Goal: Find contact information: Find contact information

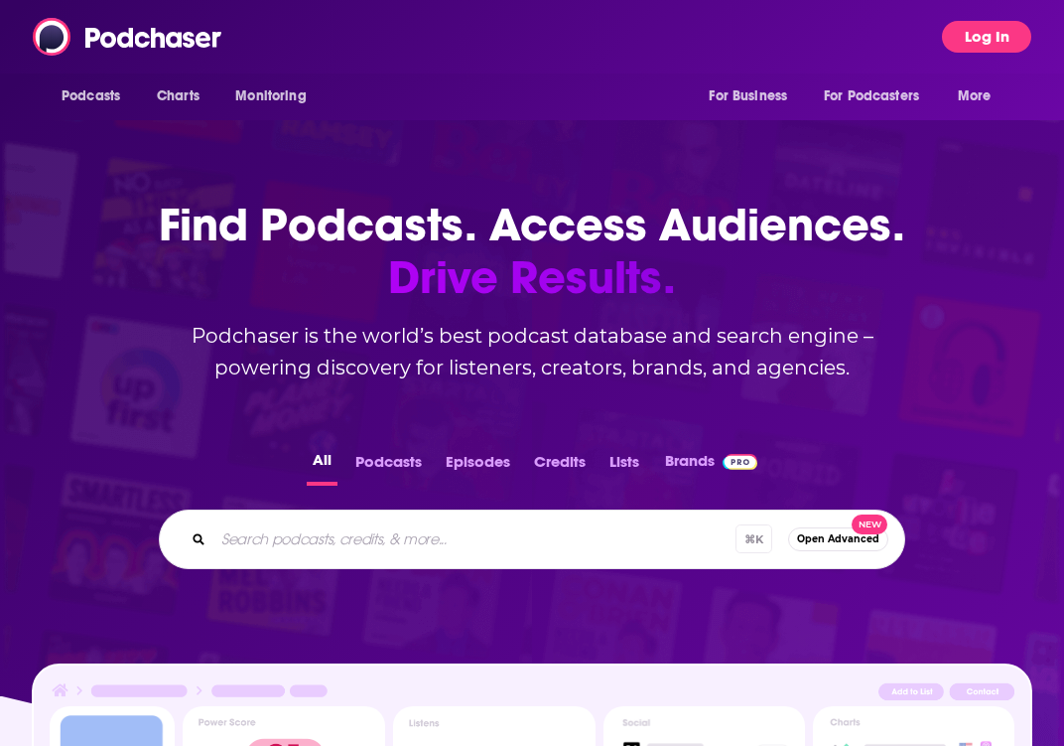
click at [960, 35] on button "Log In" at bounding box center [986, 37] width 89 height 32
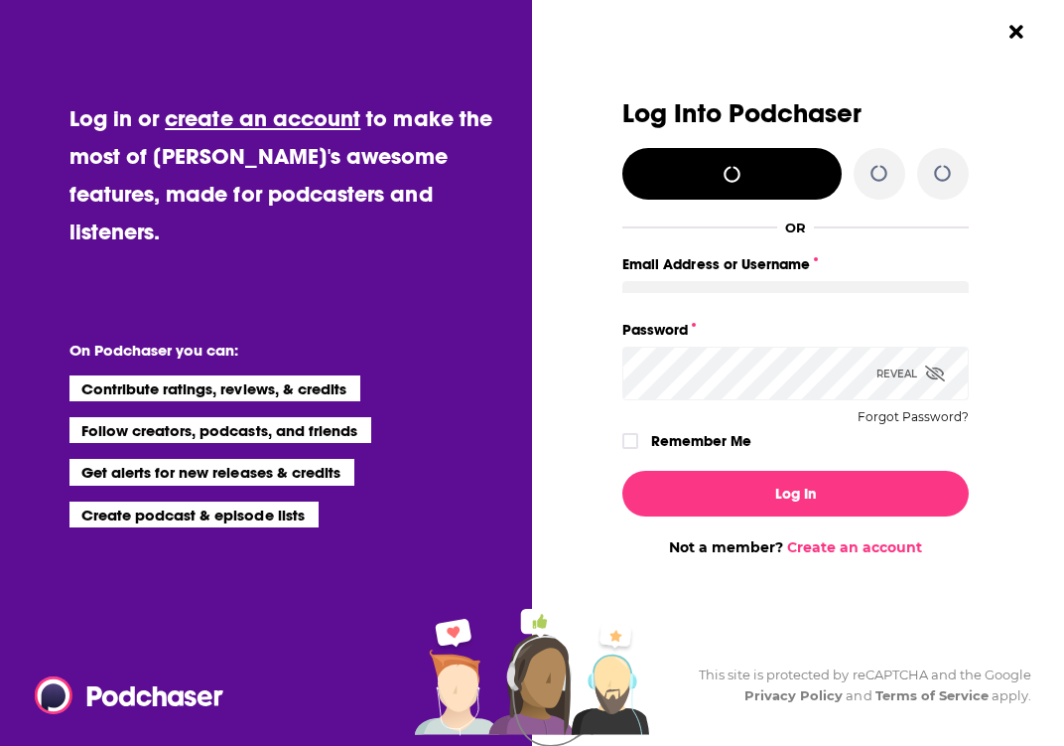
type input "[PERSON_NAME][EMAIL_ADDRESS][DOMAIN_NAME]"
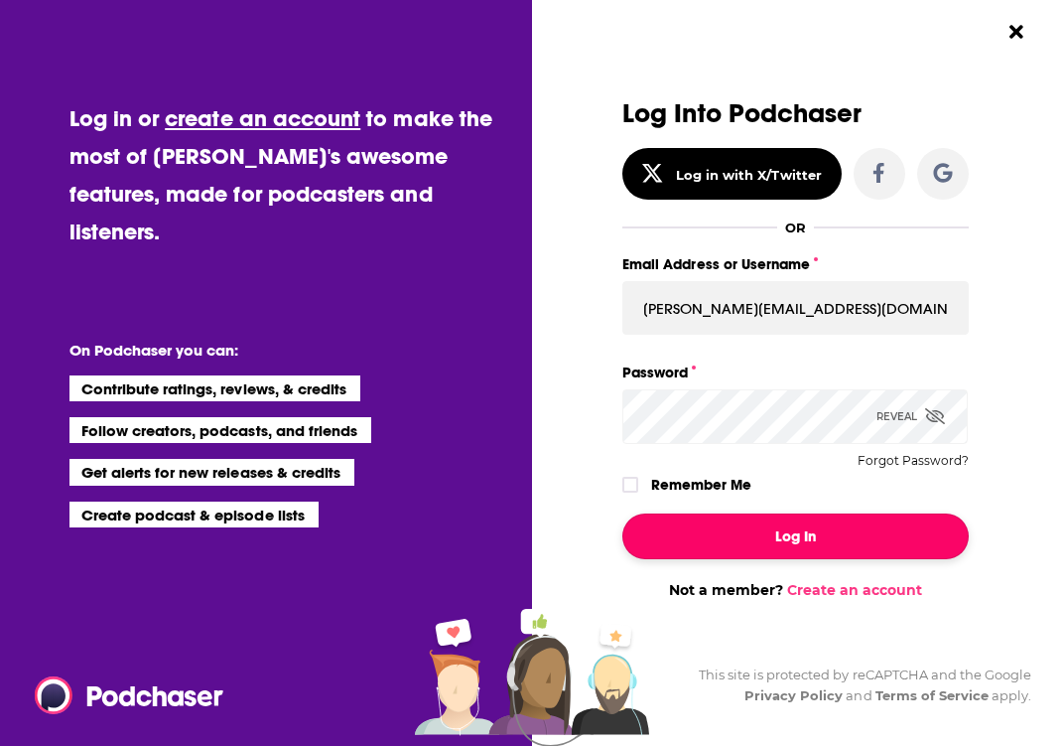
click at [785, 537] on button "Log In" at bounding box center [794, 536] width 345 height 46
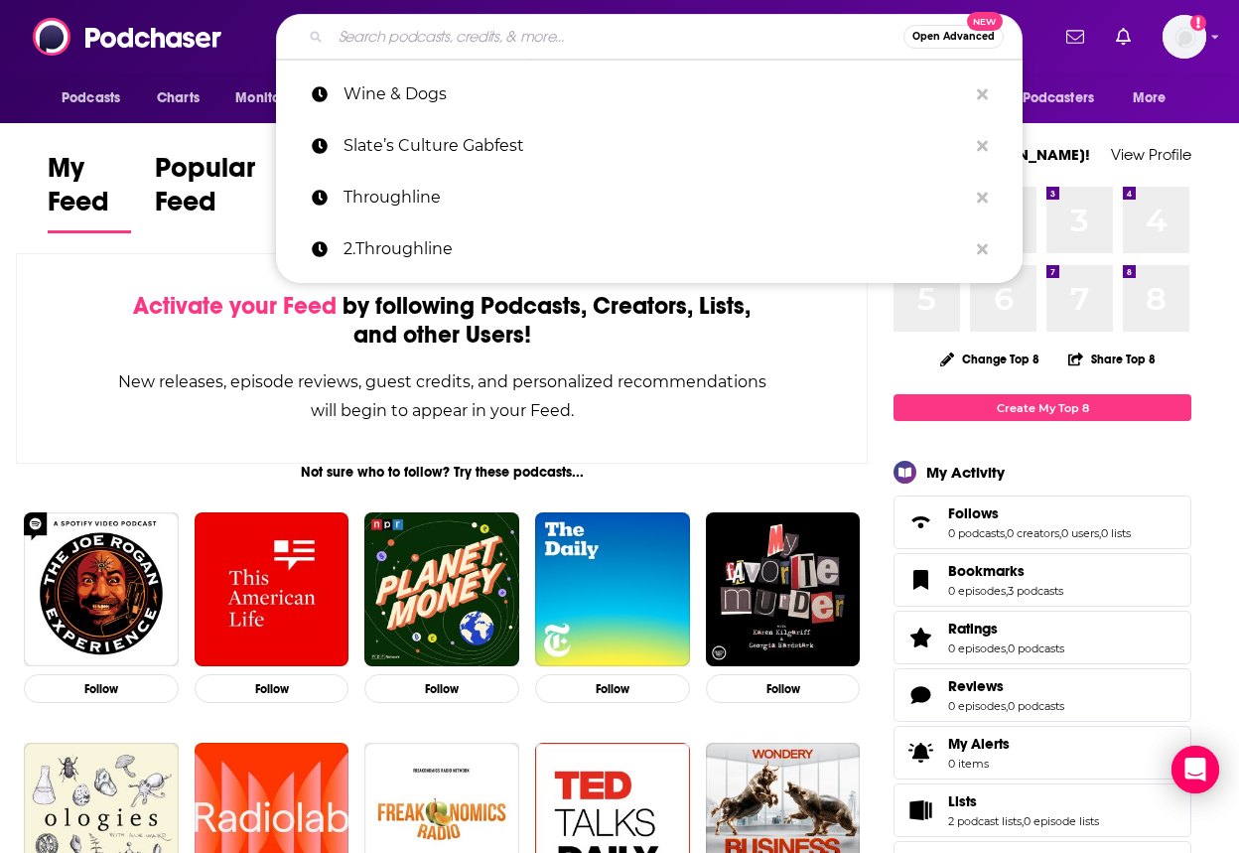
click at [359, 40] on input "Search podcasts, credits, & more..." at bounding box center [617, 37] width 573 height 32
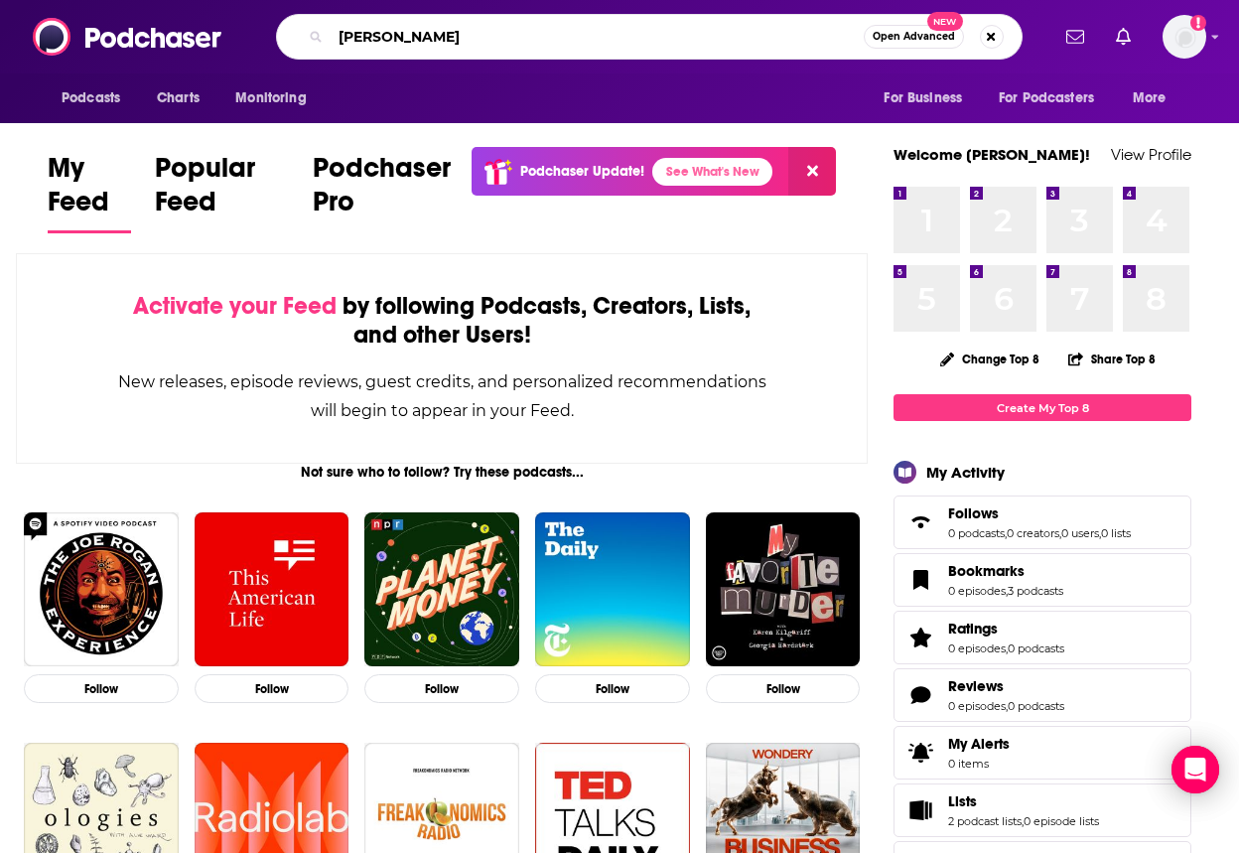
type input "[PERSON_NAME]"
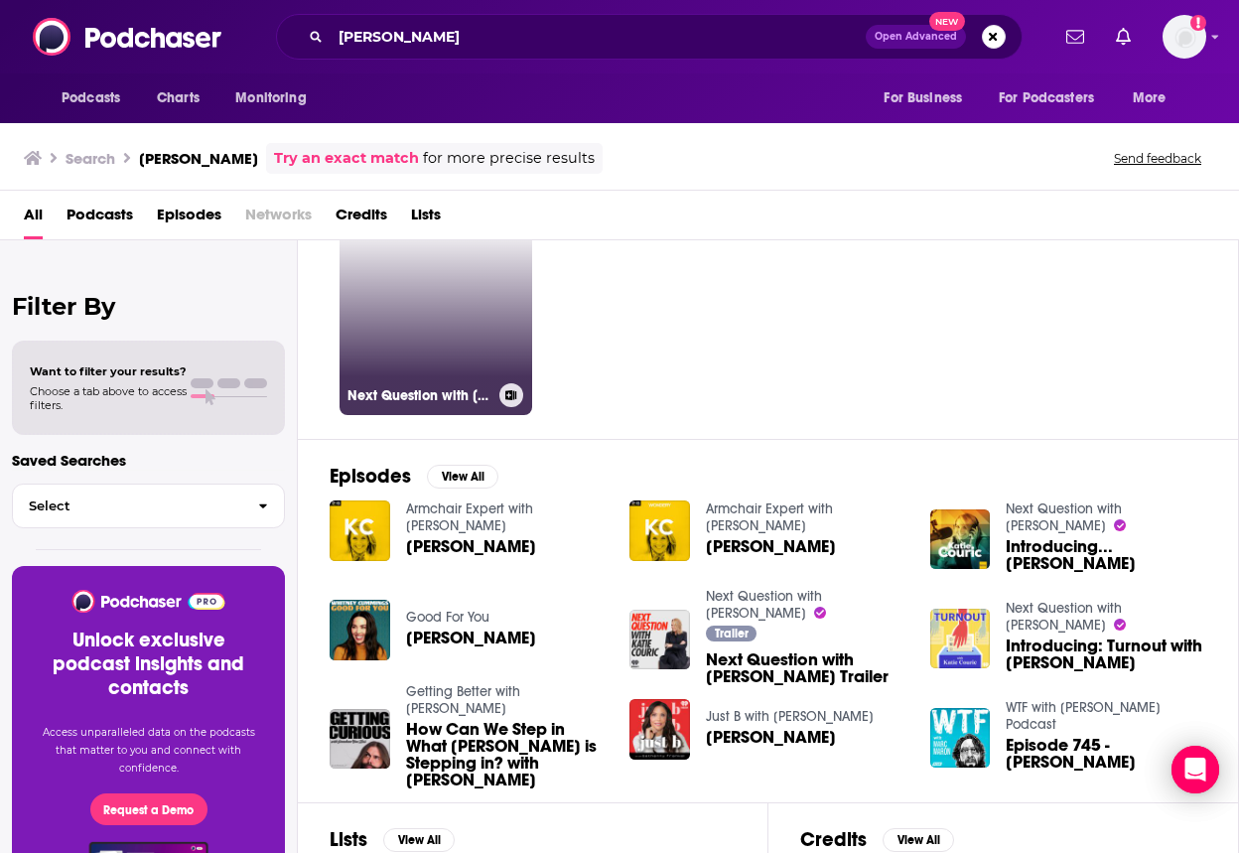
scroll to position [85, 0]
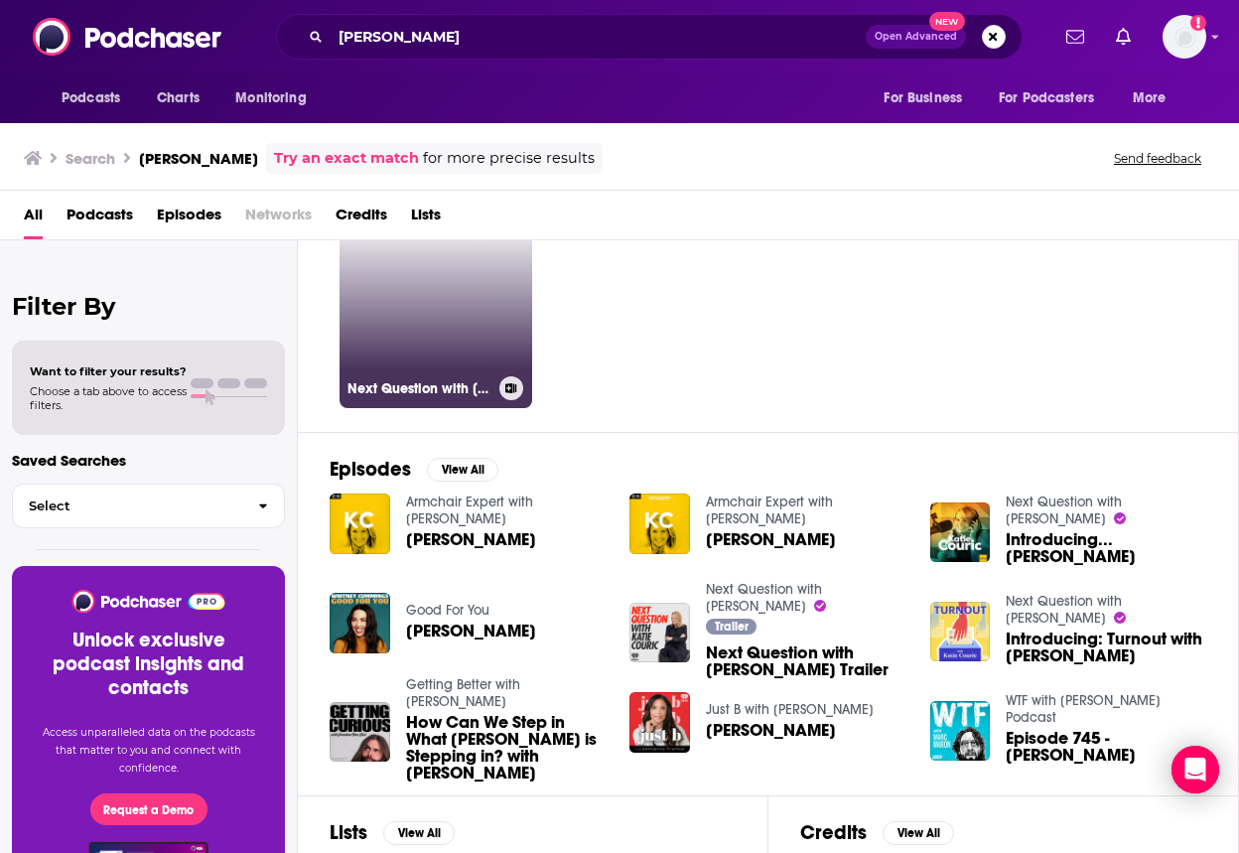
click at [428, 331] on link "Next Question with [PERSON_NAME]" at bounding box center [436, 311] width 193 height 193
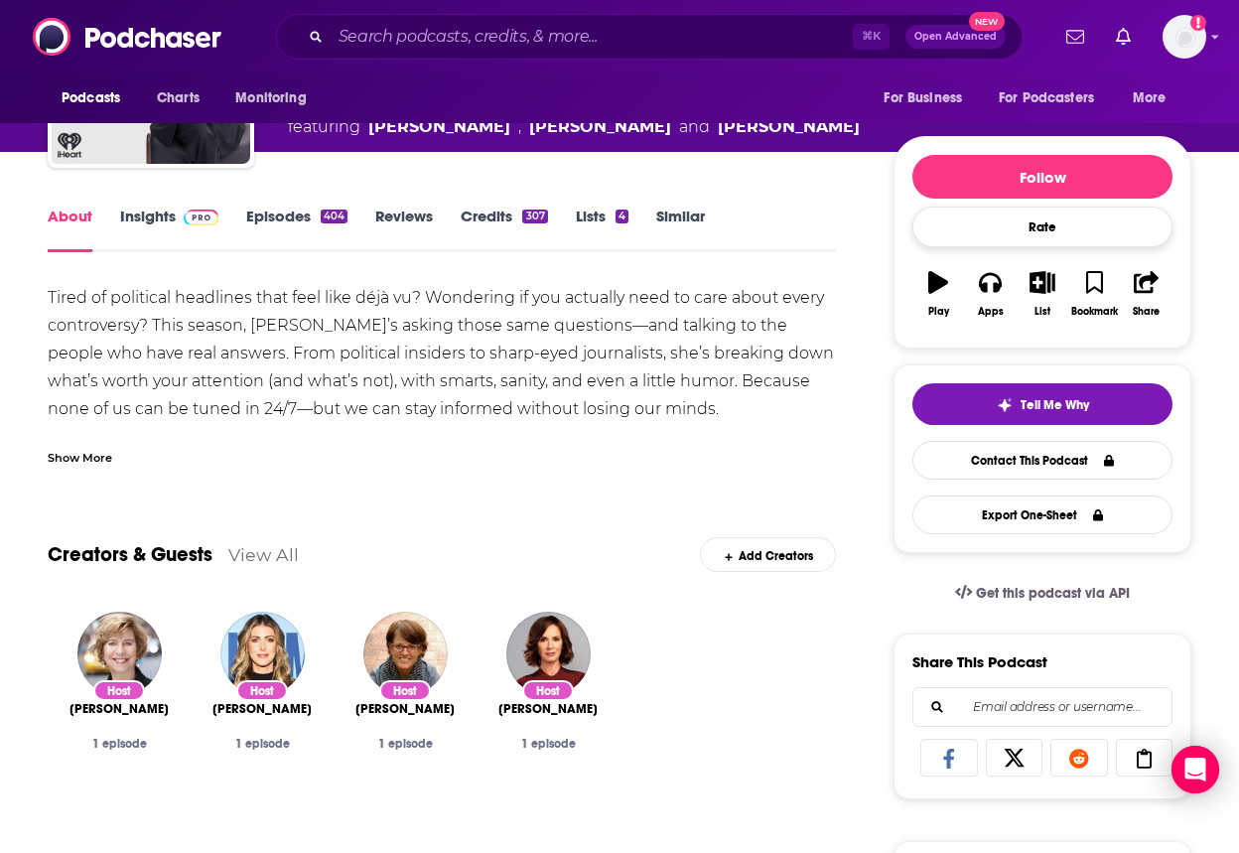
scroll to position [173, 0]
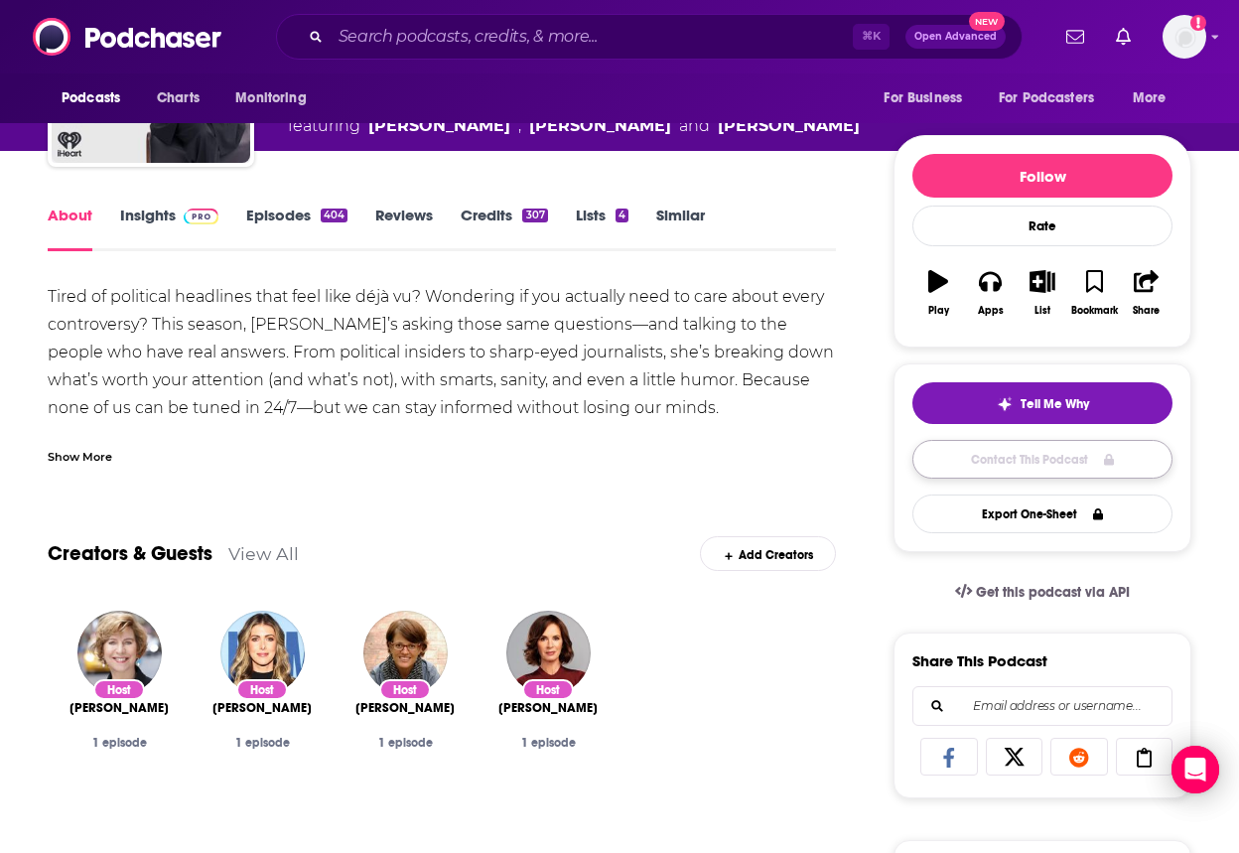
click at [964, 469] on link "Contact This Podcast" at bounding box center [1042, 459] width 260 height 39
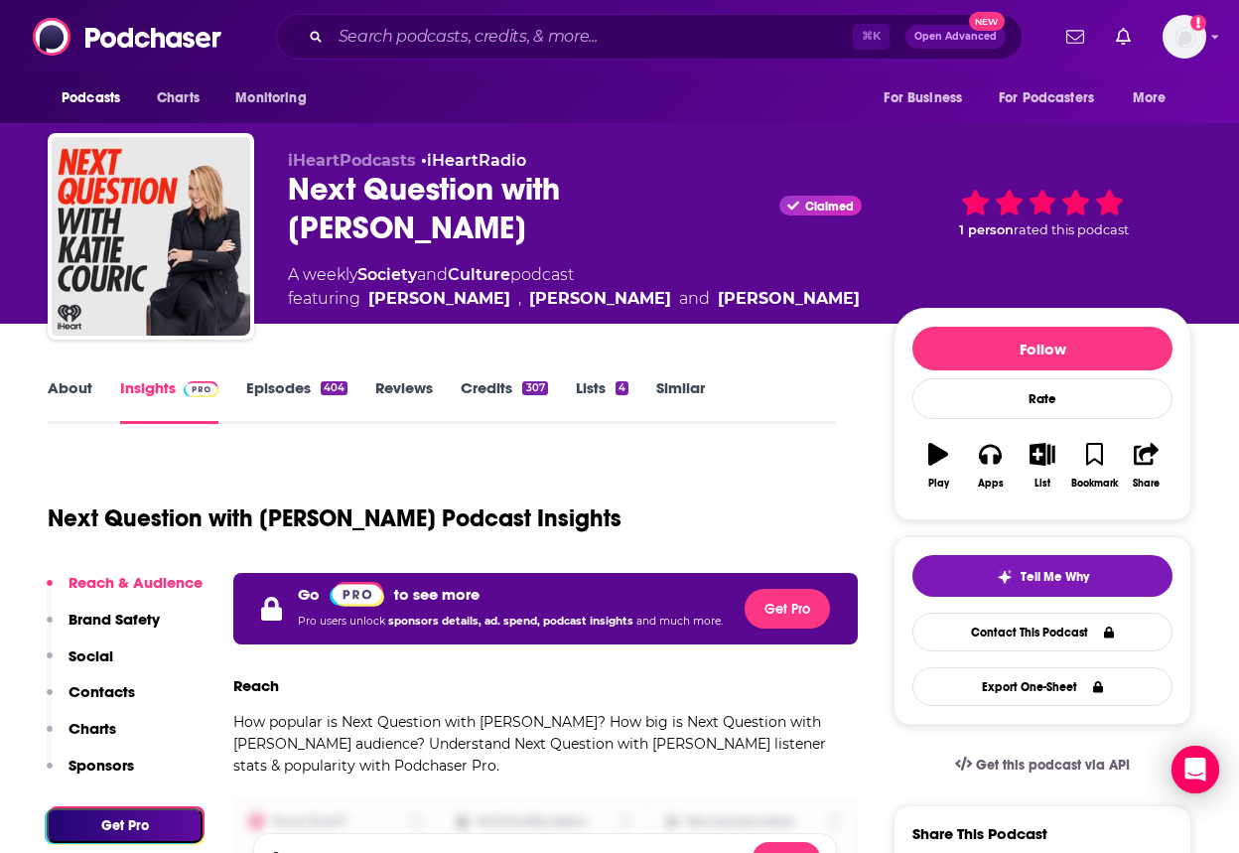
click at [67, 390] on link "About" at bounding box center [70, 401] width 45 height 46
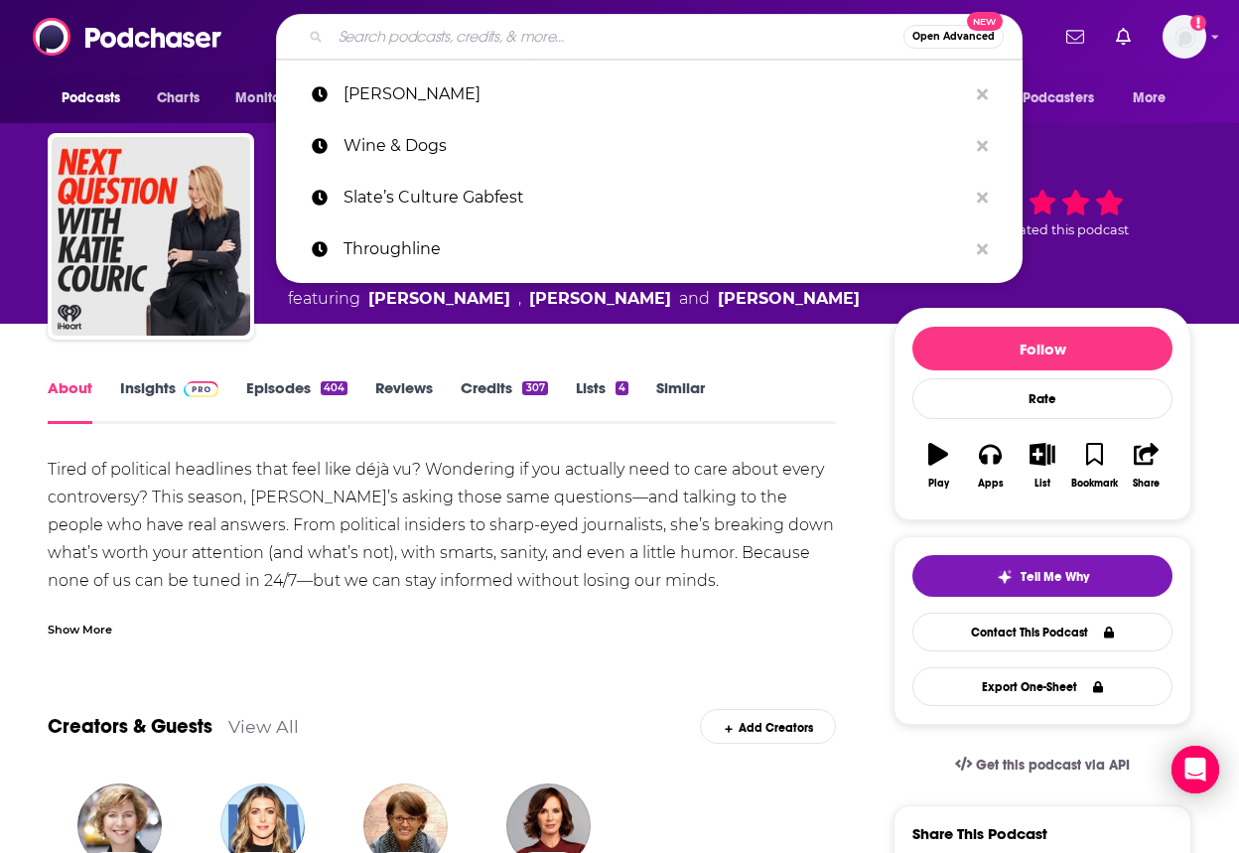
click at [382, 44] on input "Search podcasts, credits, & more..." at bounding box center [617, 37] width 573 height 32
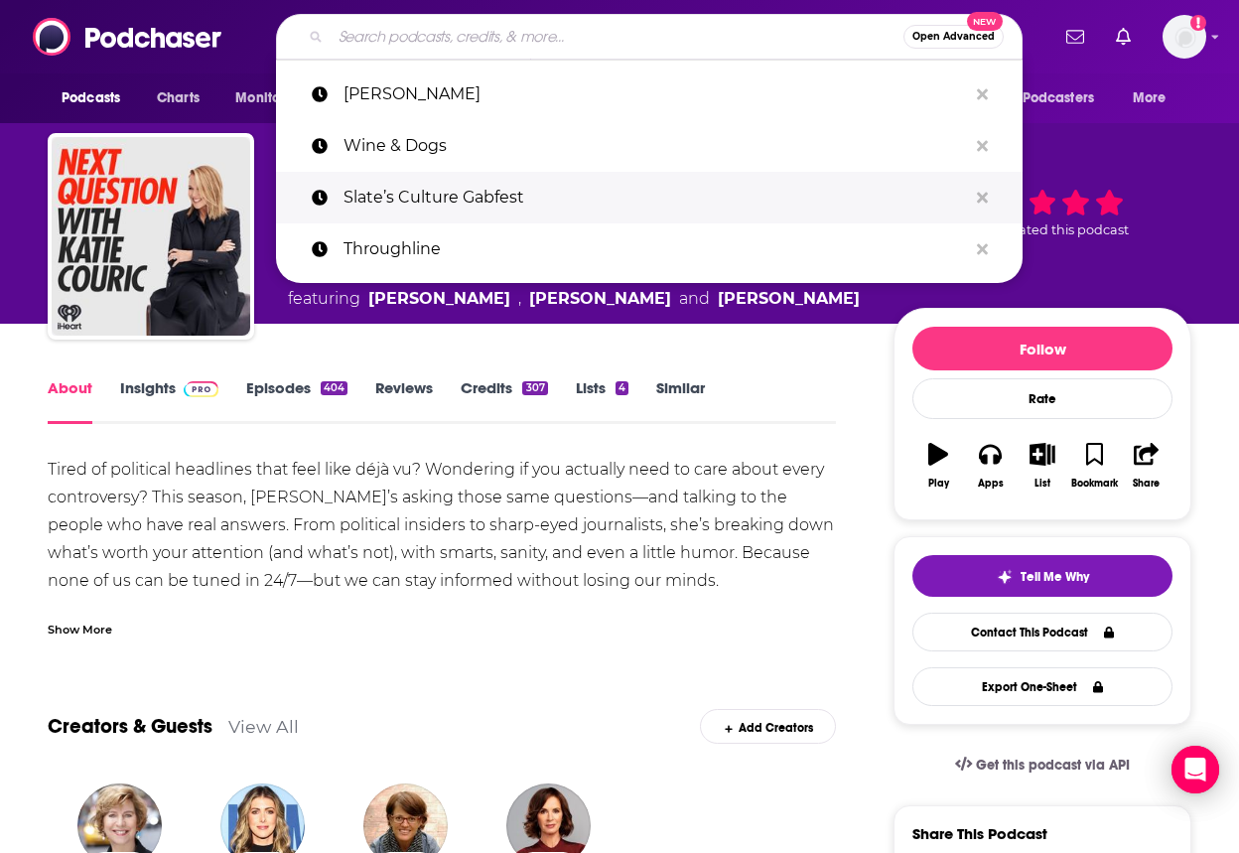
click at [390, 200] on p "Slate’s Culture Gabfest" at bounding box center [654, 198] width 623 height 52
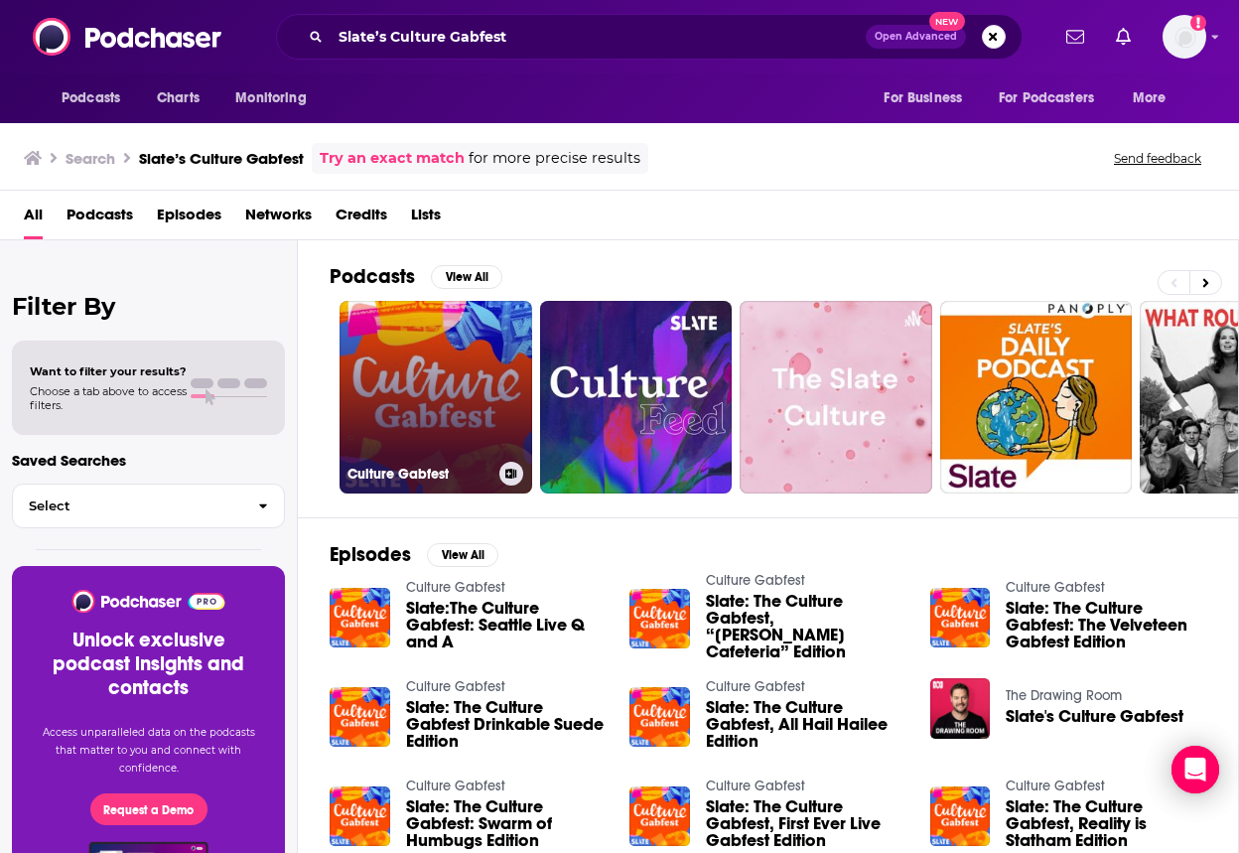
click at [434, 389] on link "Culture Gabfest" at bounding box center [436, 397] width 193 height 193
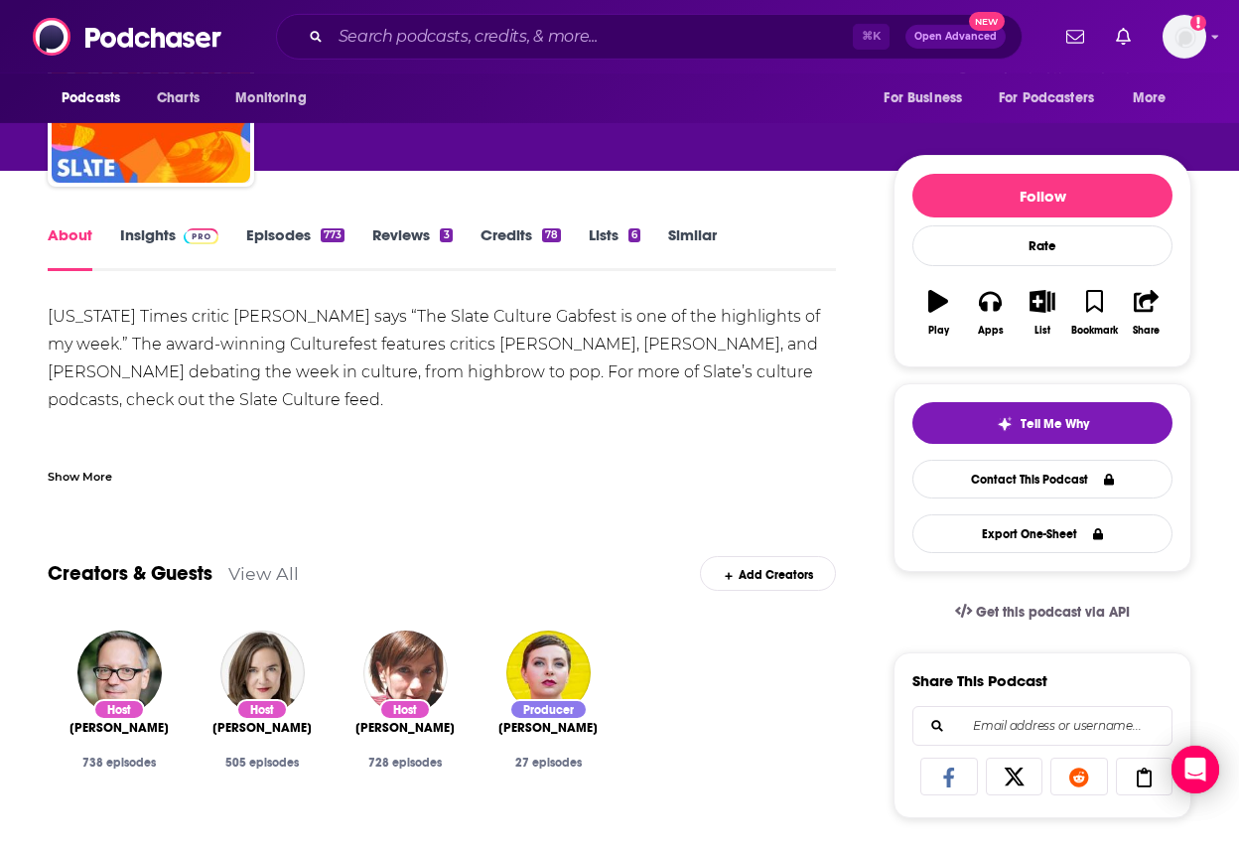
scroll to position [155, 0]
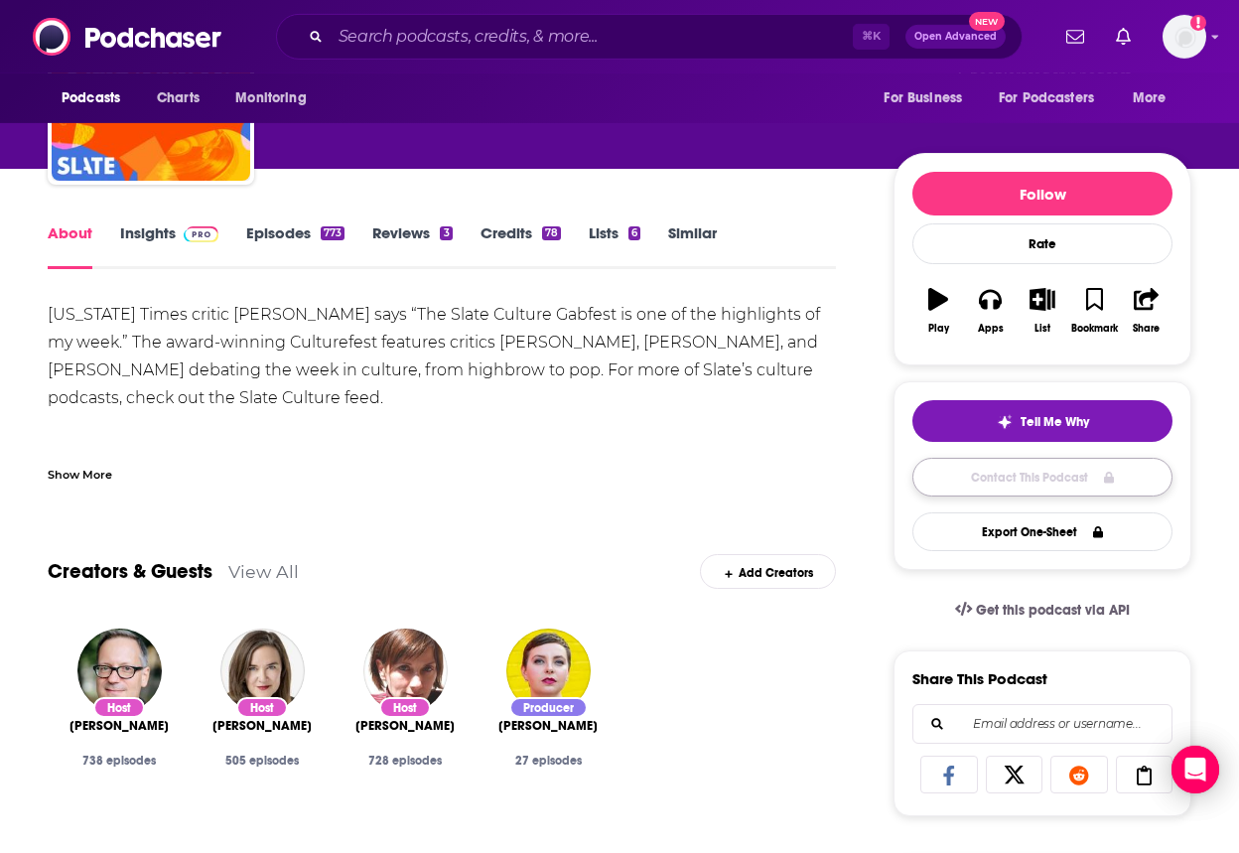
click at [1018, 481] on link "Contact This Podcast" at bounding box center [1042, 477] width 260 height 39
